Goal: Task Accomplishment & Management: Manage account settings

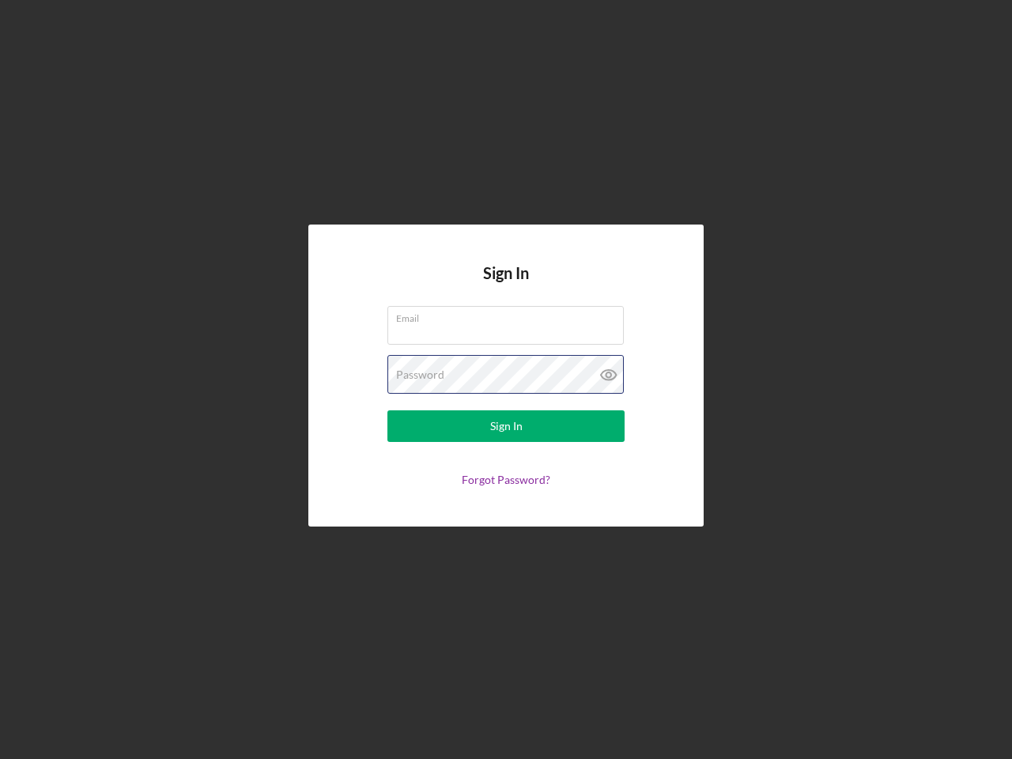
click at [506, 380] on div "Password" at bounding box center [505, 375] width 237 height 40
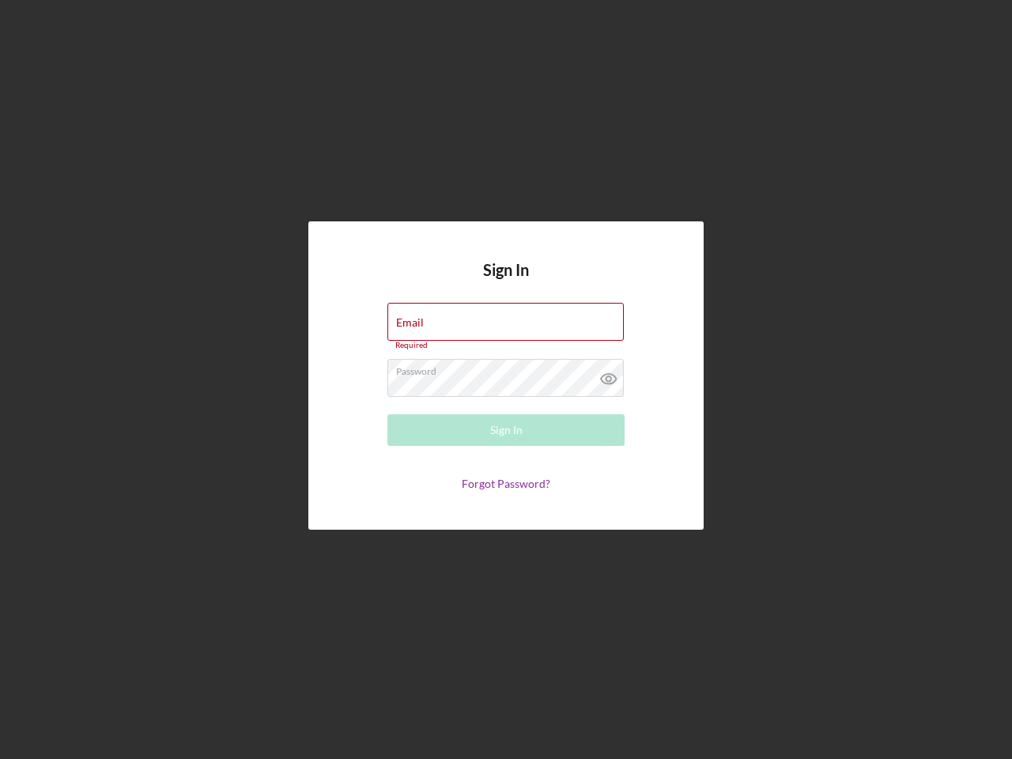
click at [609, 375] on icon at bounding box center [609, 379] width 40 height 40
